Goal: Task Accomplishment & Management: Use online tool/utility

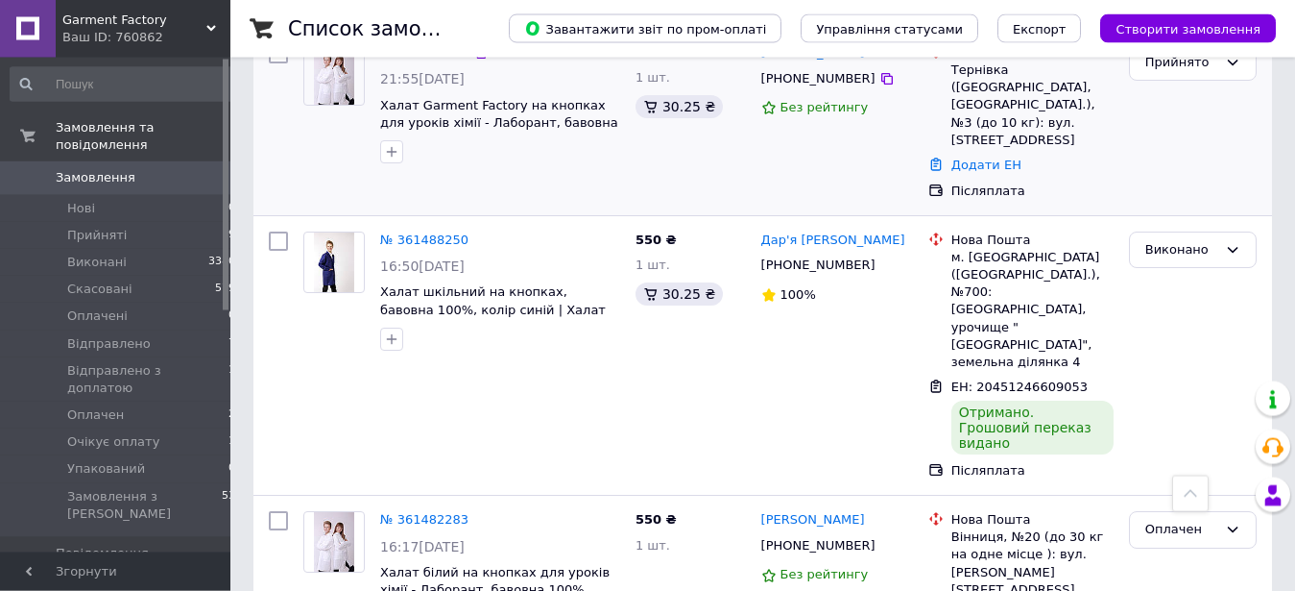
scroll to position [914, 0]
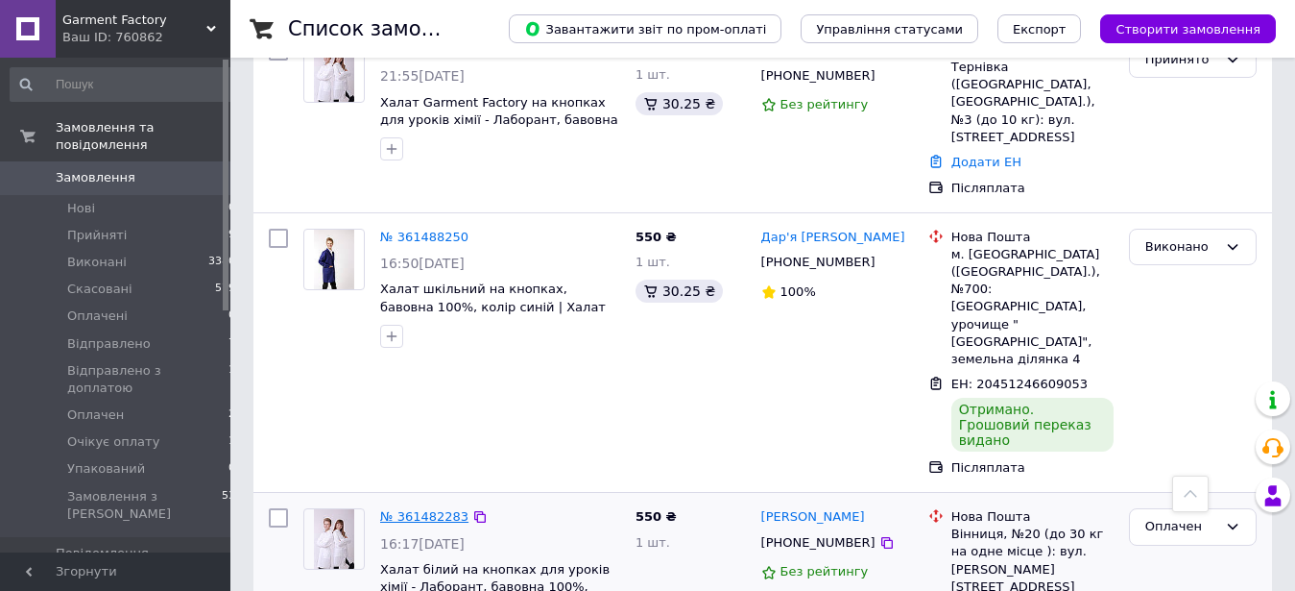
click at [420, 509] on link "№ 361482283" at bounding box center [424, 516] width 88 height 14
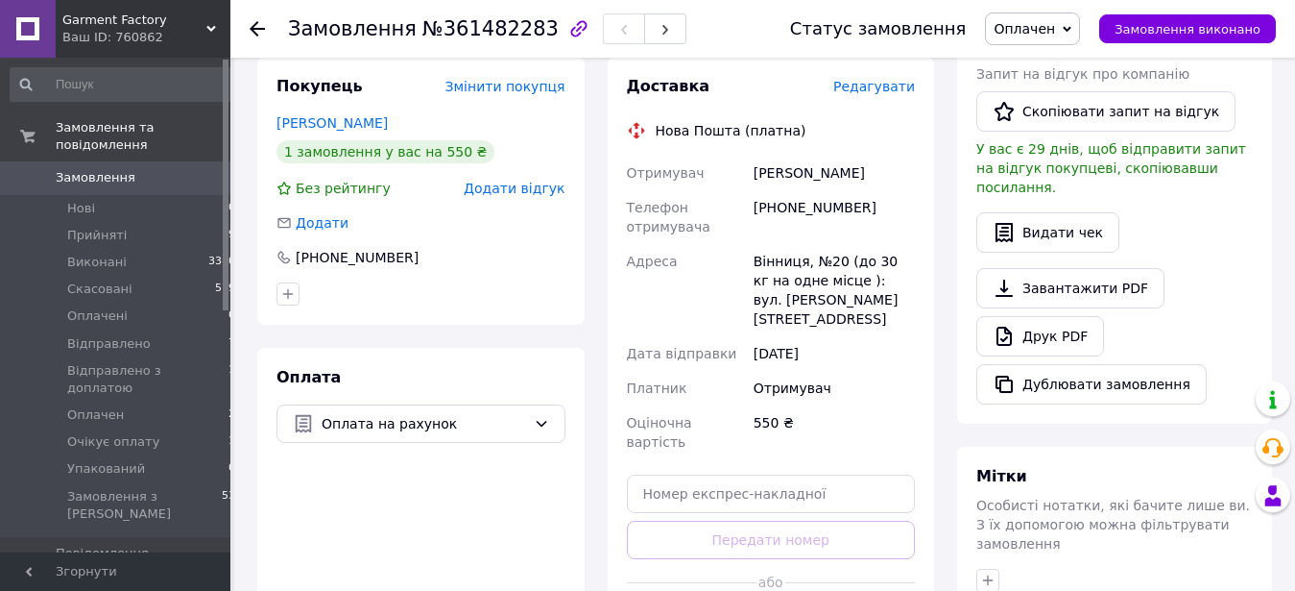
scroll to position [522, 0]
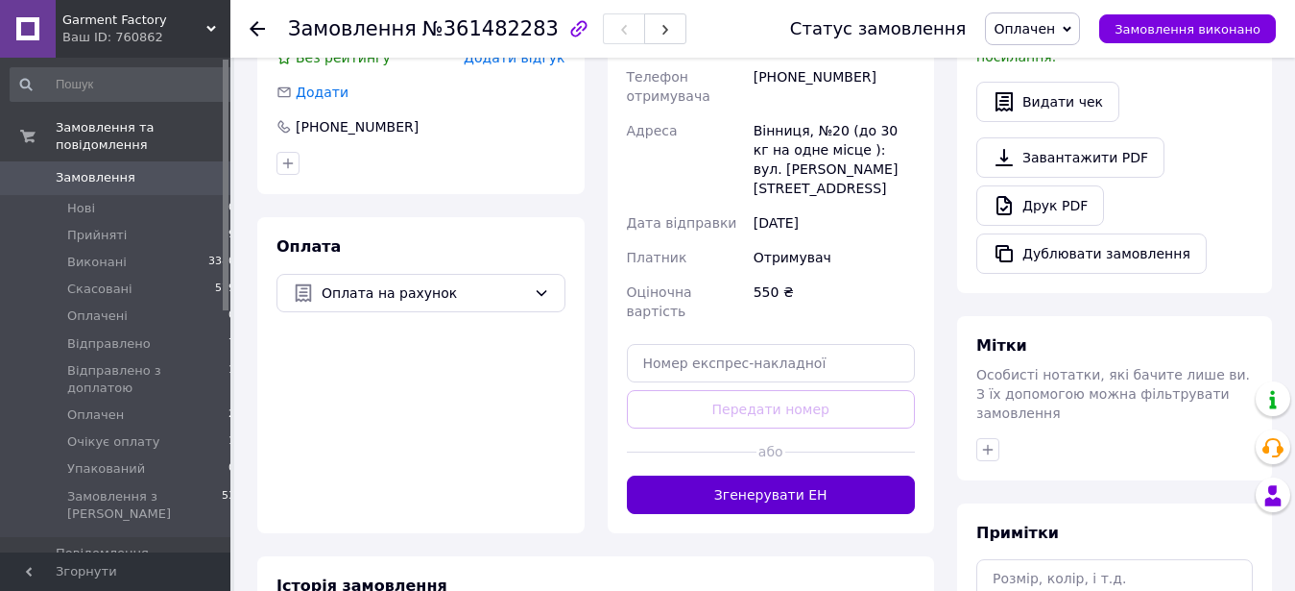
click at [743, 475] on button "Згенерувати ЕН" at bounding box center [771, 494] width 289 height 38
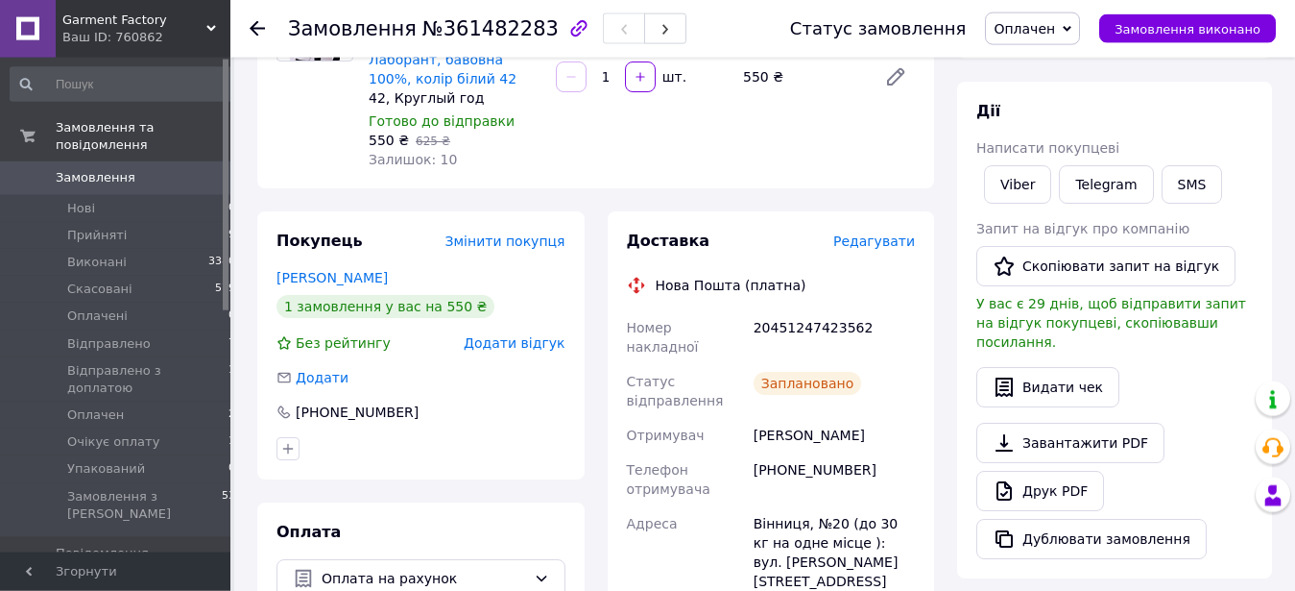
scroll to position [131, 0]
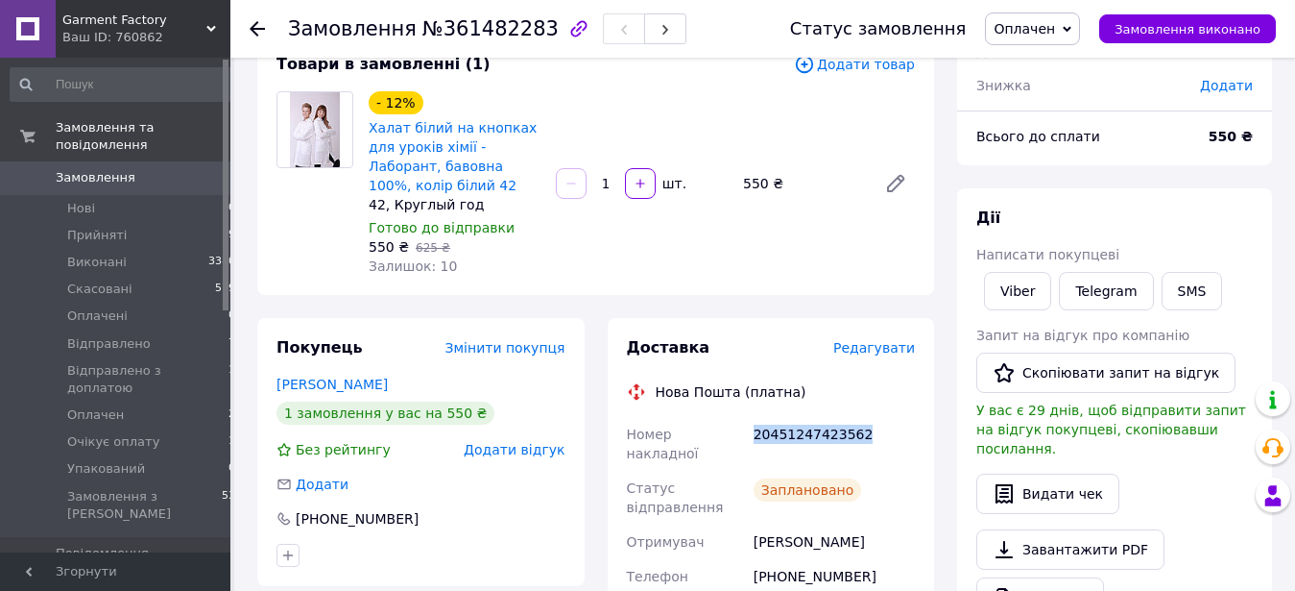
drag, startPoint x: 755, startPoint y: 433, endPoint x: 868, endPoint y: 429, distance: 113.4
click at [868, 429] on div "20451247423562" at bounding box center [834, 444] width 169 height 54
copy div "20451247423562"
click at [254, 28] on use at bounding box center [257, 28] width 15 height 15
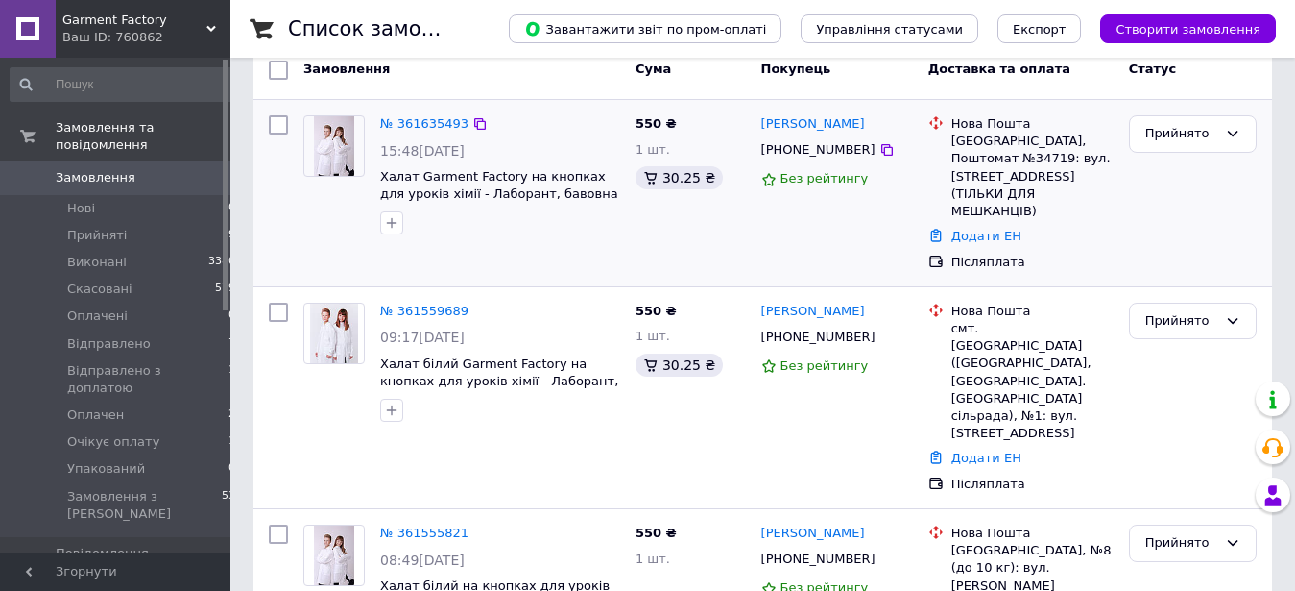
scroll to position [522, 0]
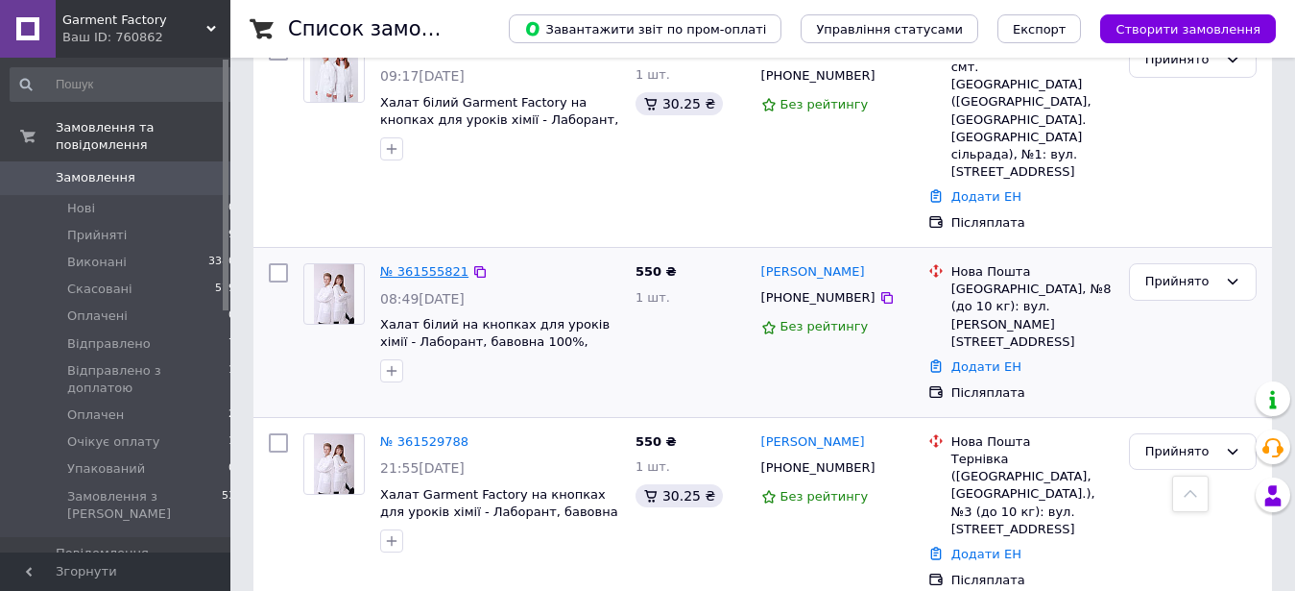
click at [425, 264] on link "№ 361555821" at bounding box center [424, 271] width 88 height 14
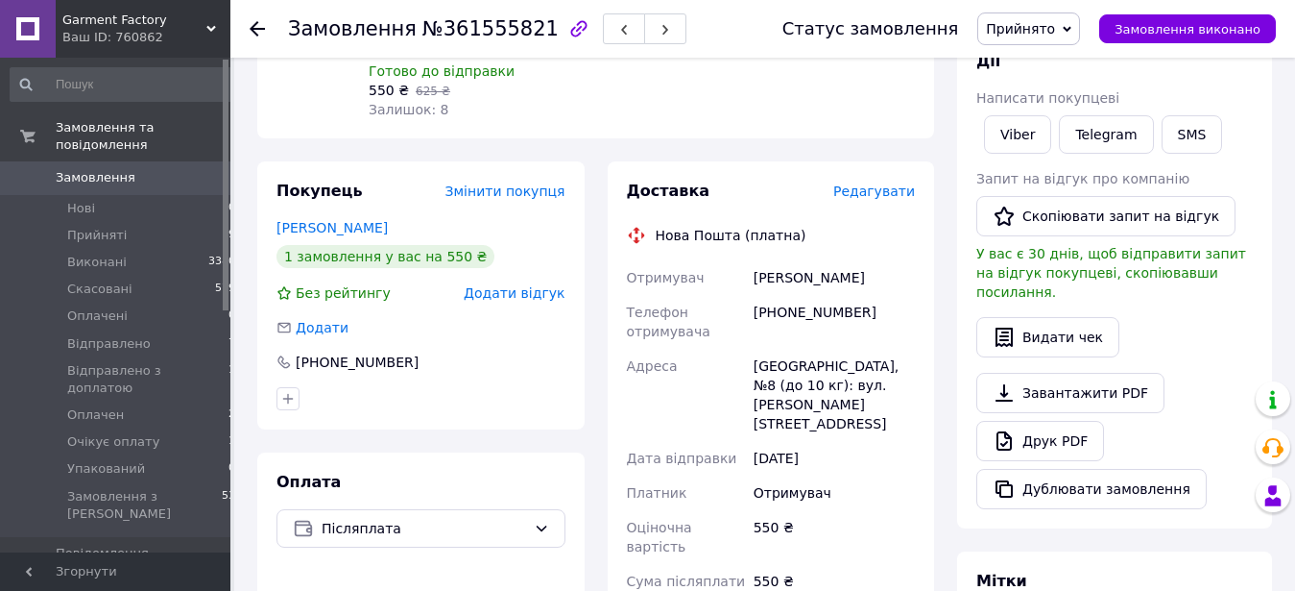
scroll to position [418, 0]
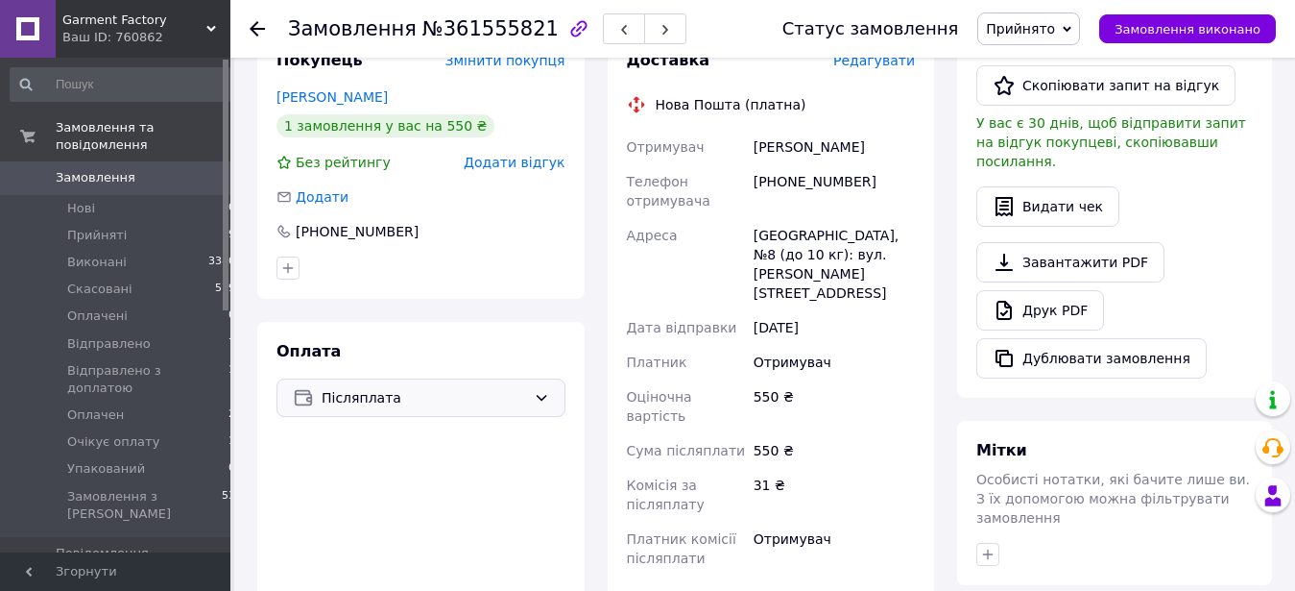
click at [543, 390] on icon at bounding box center [541, 397] width 15 height 15
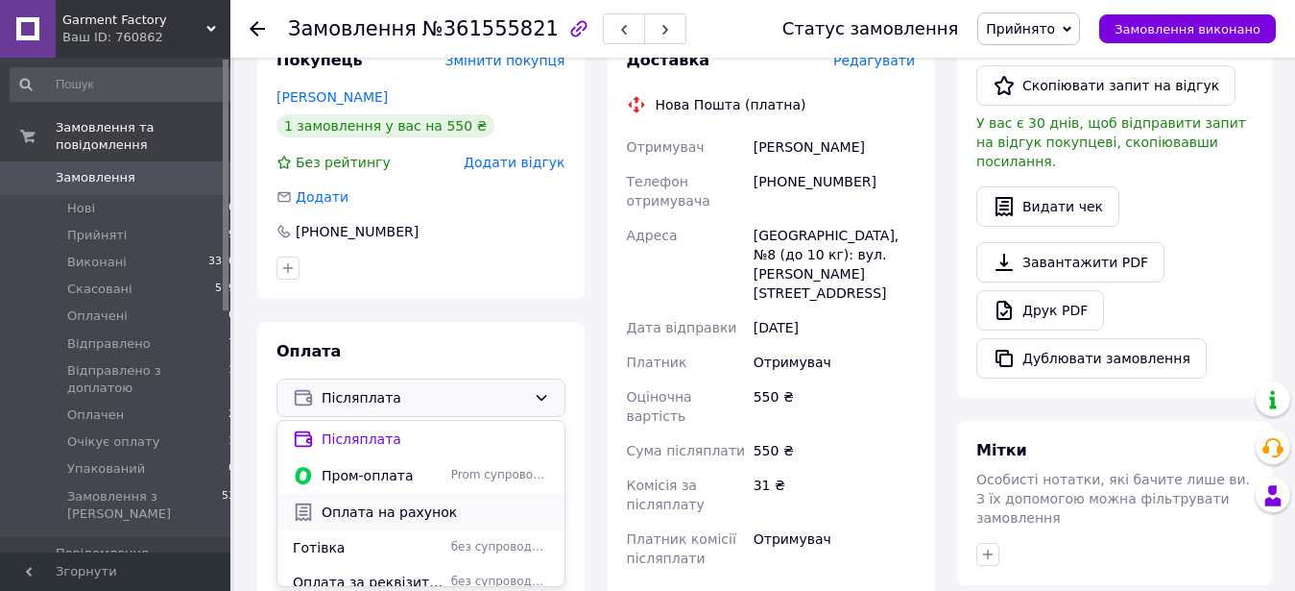
scroll to position [13, 0]
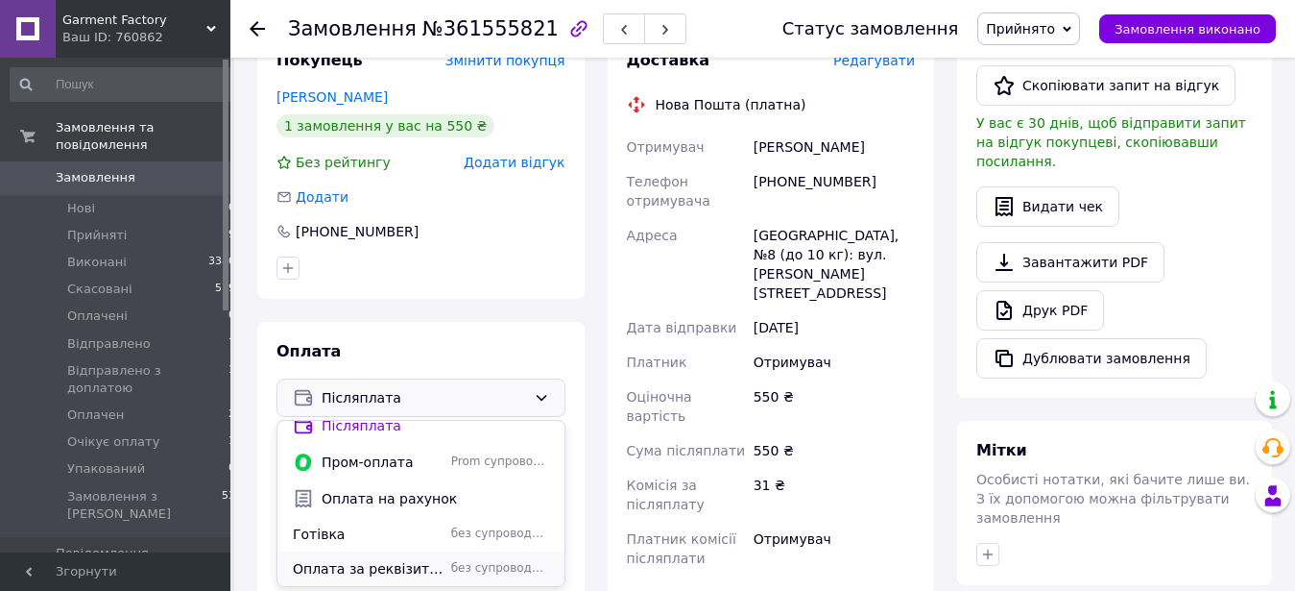
click at [360, 559] on span "Оплата за реквізитами" at bounding box center [368, 568] width 151 height 19
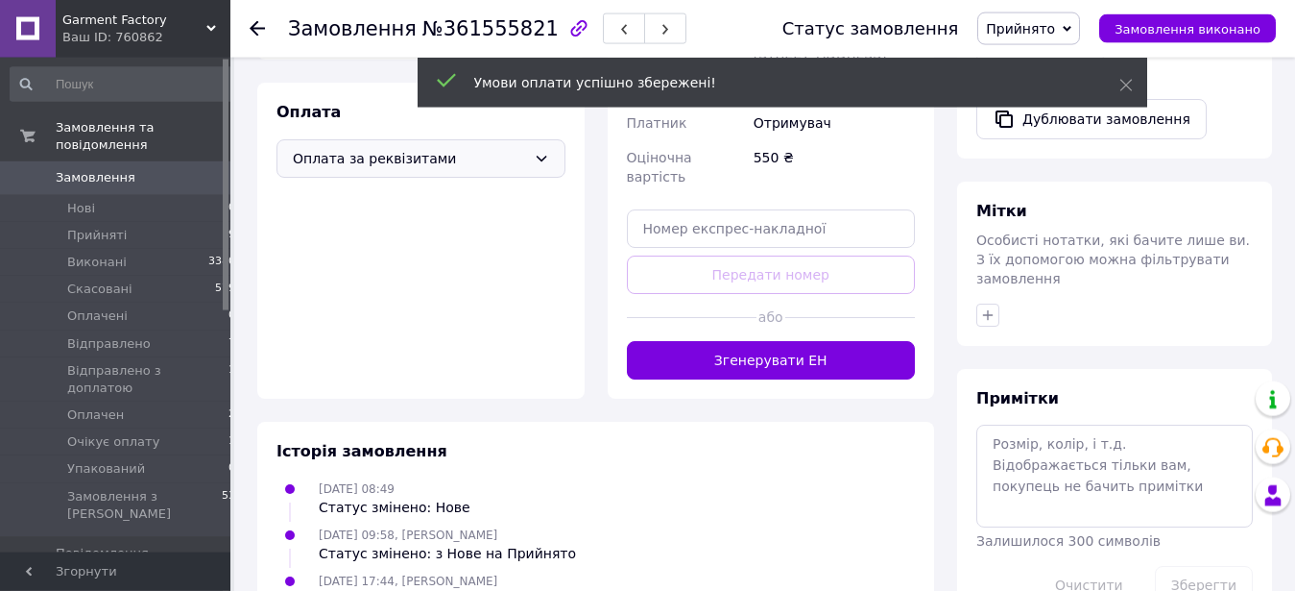
scroll to position [674, 0]
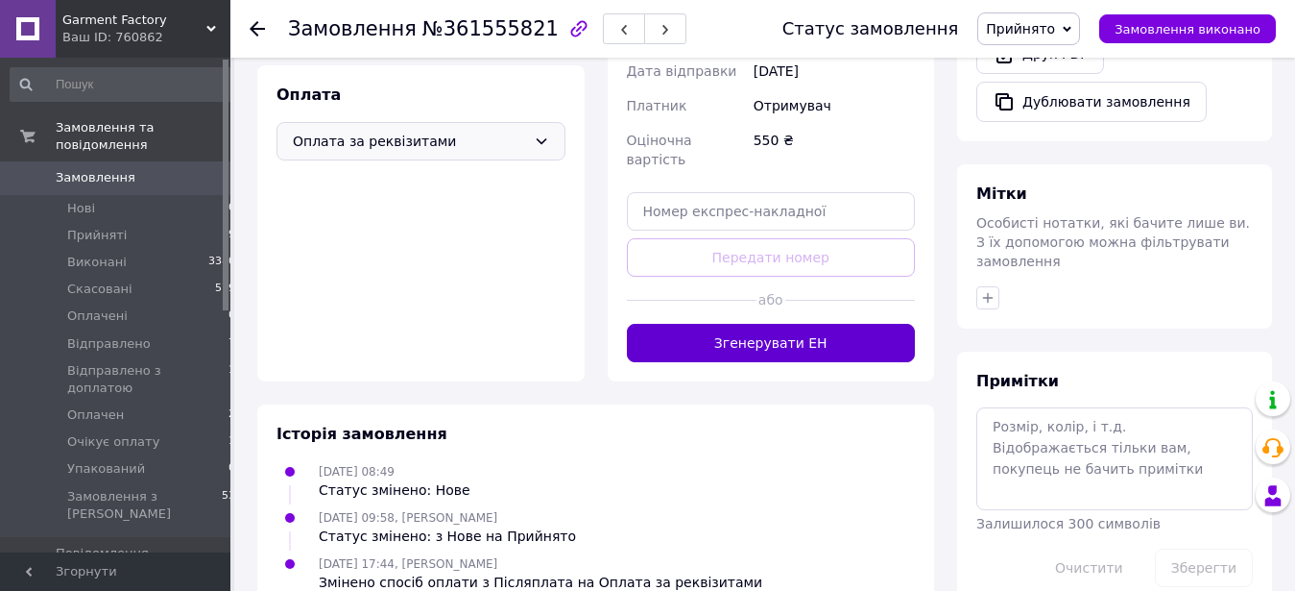
click at [751, 324] on button "Згенерувати ЕН" at bounding box center [771, 343] width 289 height 38
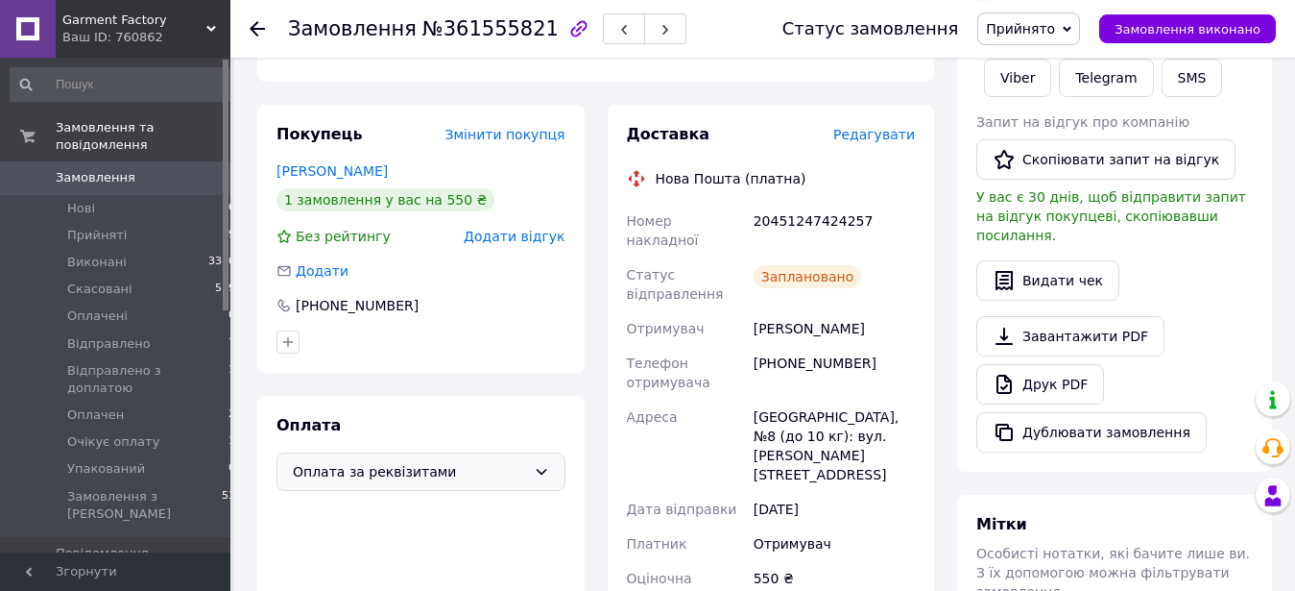
scroll to position [282, 0]
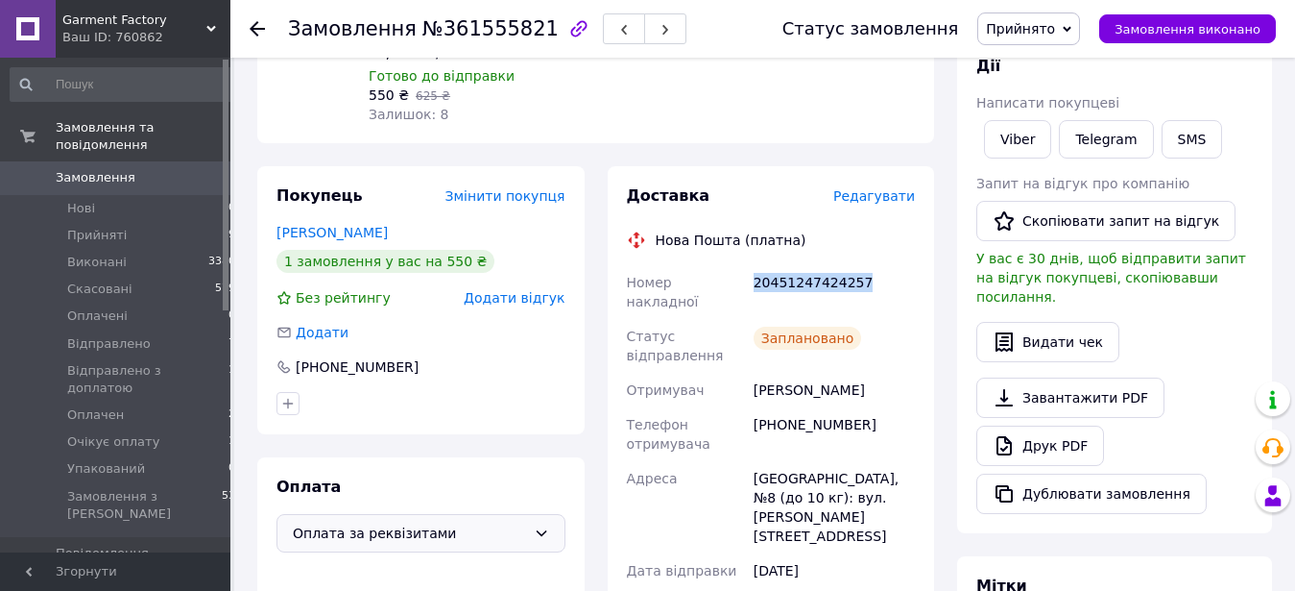
drag, startPoint x: 753, startPoint y: 268, endPoint x: 863, endPoint y: 274, distance: 110.6
click at [863, 274] on div "20451247424257" at bounding box center [834, 292] width 169 height 54
copy div "20451247424257"
click at [257, 30] on use at bounding box center [257, 28] width 15 height 15
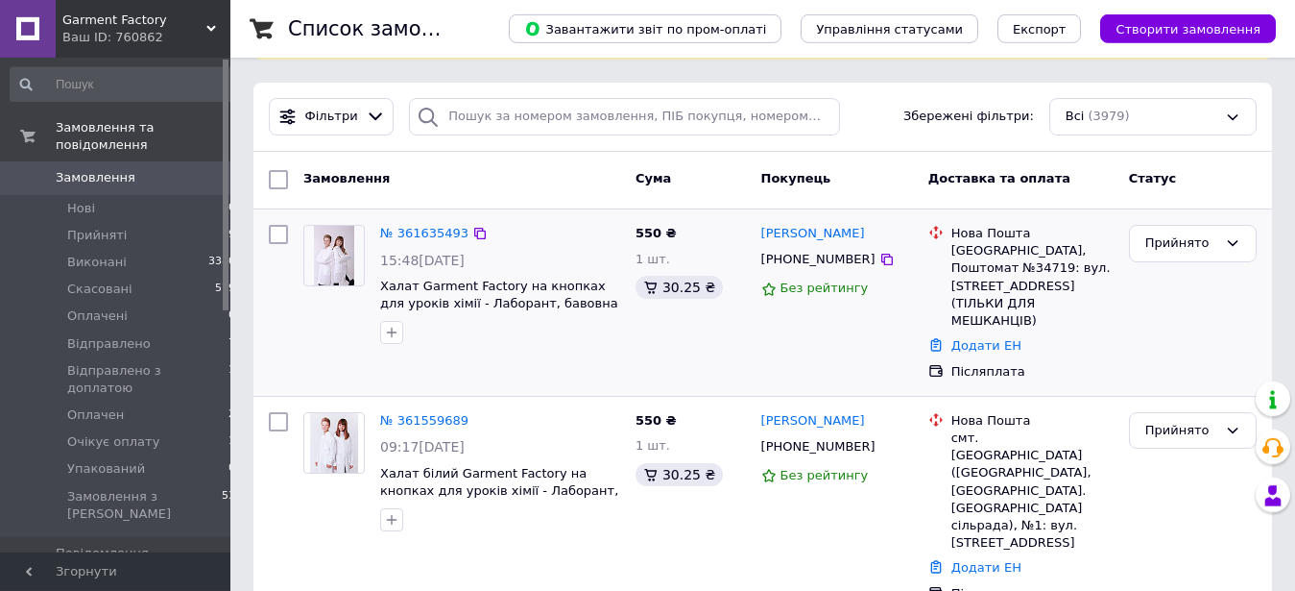
scroll to position [261, 0]
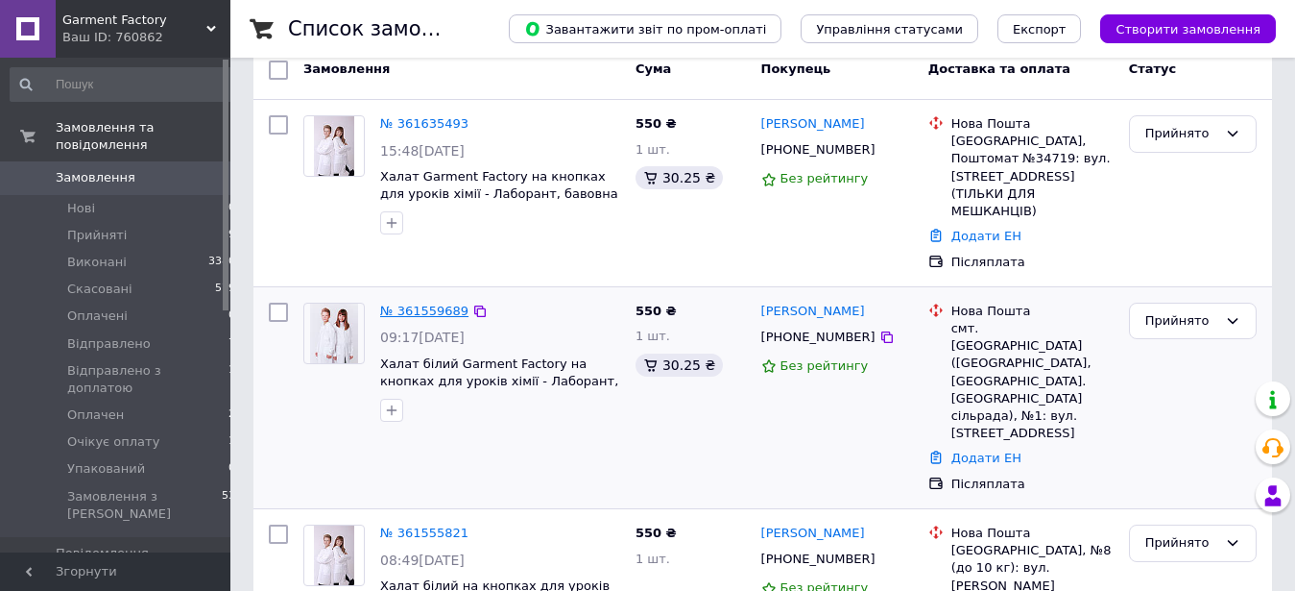
click at [412, 303] on link "№ 361559689" at bounding box center [424, 310] width 88 height 14
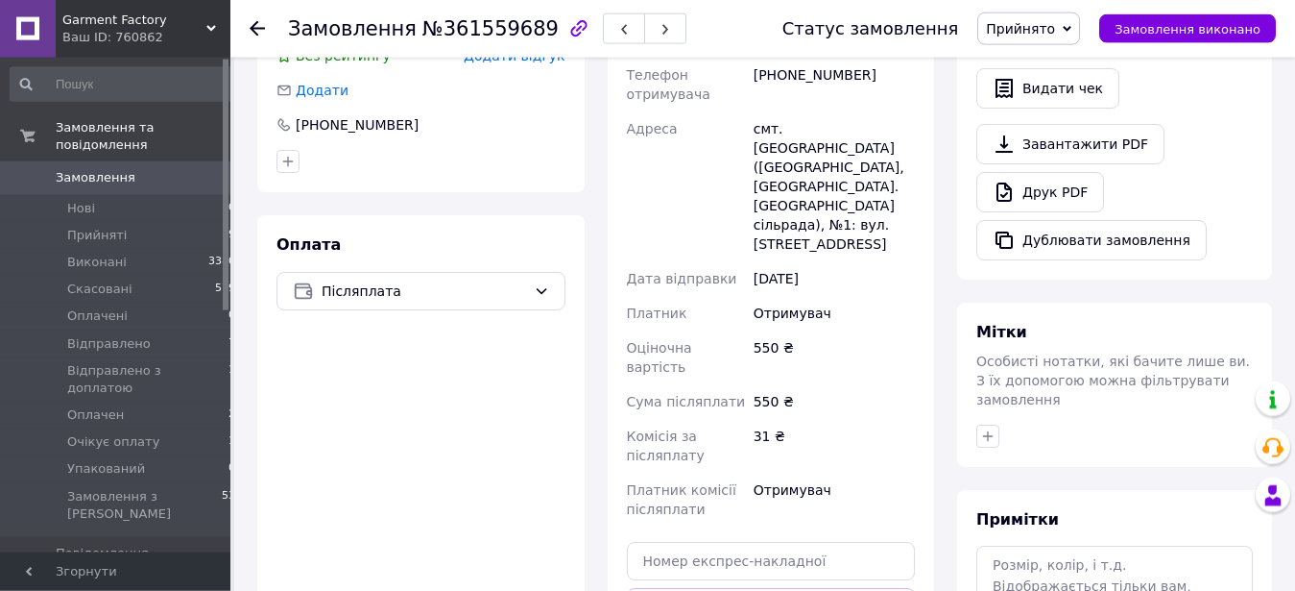
scroll to position [653, 0]
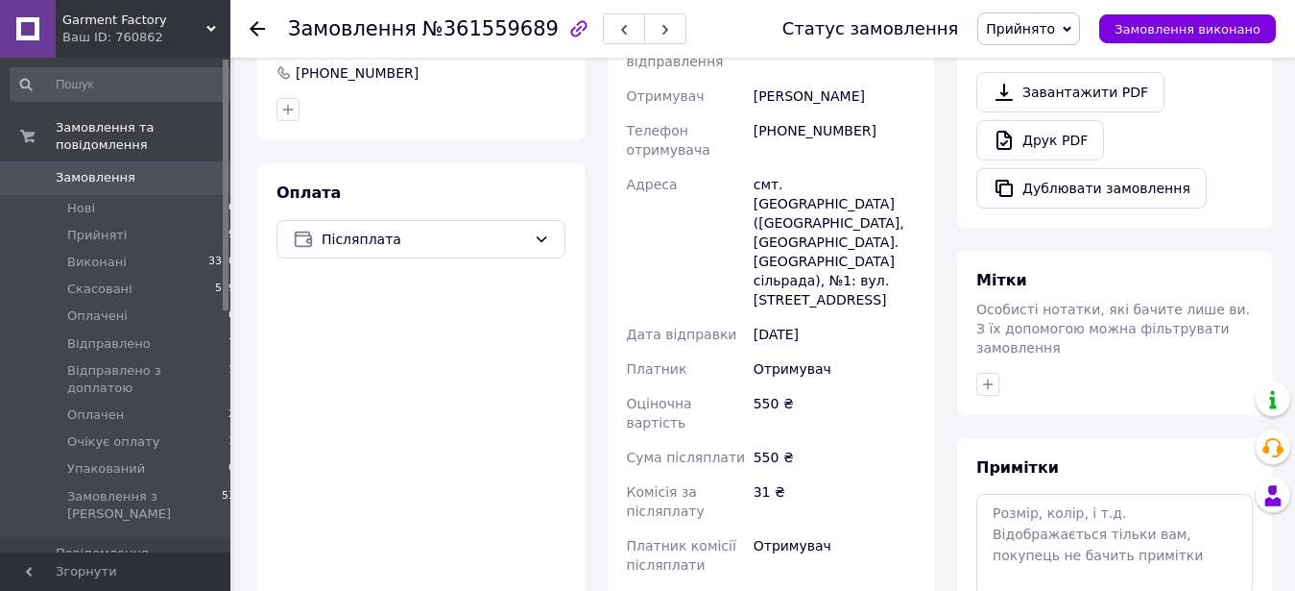
scroll to position [261, 0]
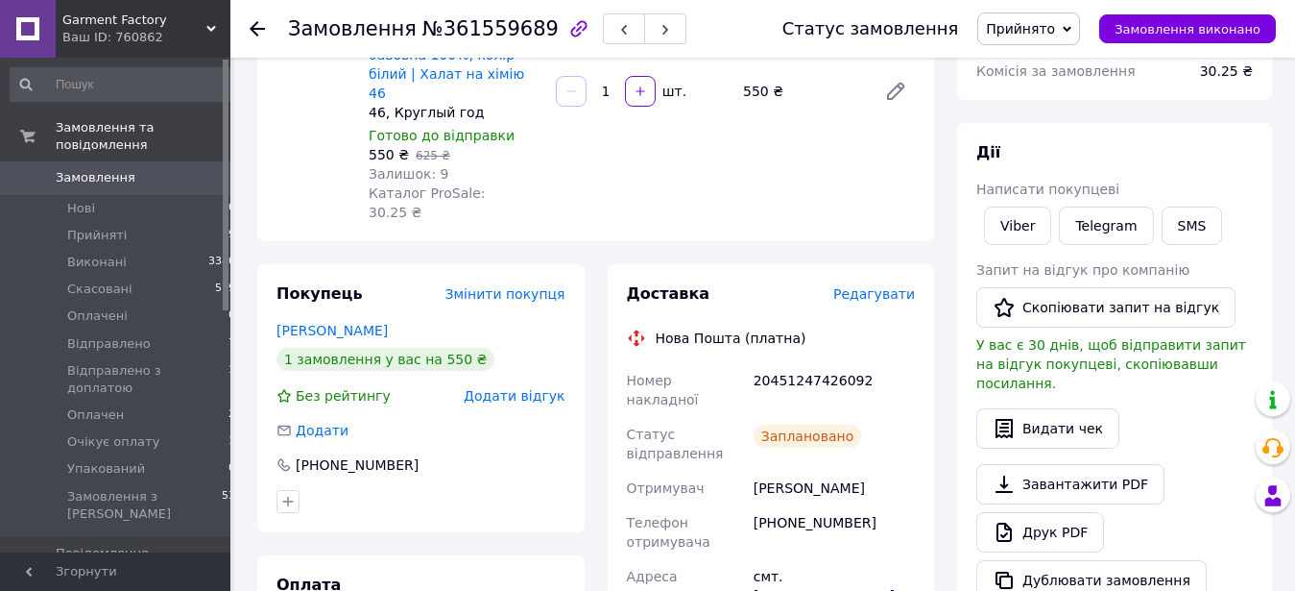
click at [754, 363] on div "20451247426092" at bounding box center [834, 390] width 169 height 54
drag, startPoint x: 755, startPoint y: 341, endPoint x: 857, endPoint y: 341, distance: 101.8
click at [857, 363] on div "20451247426092" at bounding box center [834, 390] width 169 height 54
copy div "20451247426092"
